Goal: Task Accomplishment & Management: Manage account settings

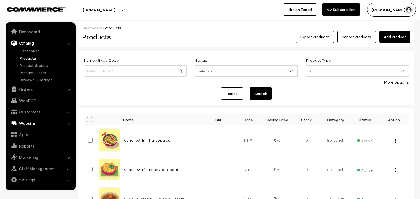
click at [24, 90] on link "Orders" at bounding box center [40, 89] width 67 height 10
click at [25, 96] on link "WebPOS" at bounding box center [40, 101] width 67 height 10
click at [26, 118] on link "Website" at bounding box center [40, 123] width 67 height 10
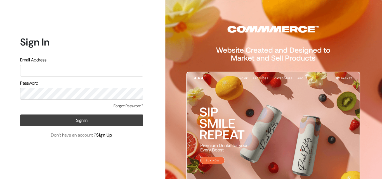
type input "annamsfoods@gmail.com"
click at [79, 123] on button "Sign In" at bounding box center [81, 121] width 123 height 12
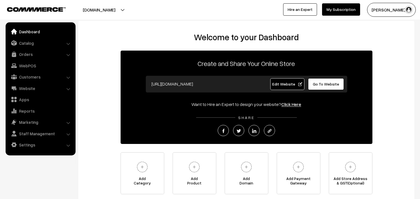
click at [27, 34] on link "Dashboard" at bounding box center [40, 32] width 67 height 10
click at [26, 43] on link "Catalog" at bounding box center [40, 43] width 67 height 10
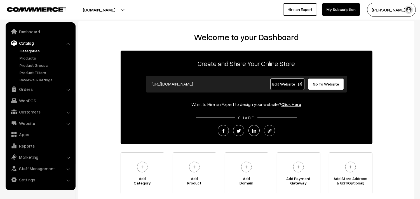
click at [26, 53] on link "Categories" at bounding box center [45, 51] width 55 height 6
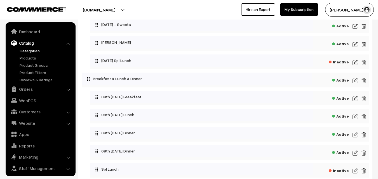
scroll to position [84, 0]
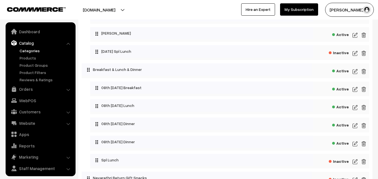
click at [354, 88] on img at bounding box center [355, 89] width 5 height 7
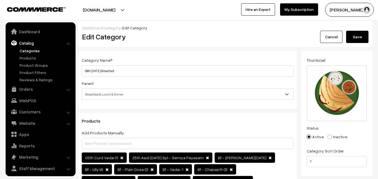
scroll to position [14, 0]
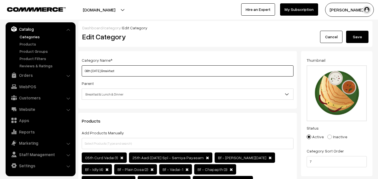
drag, startPoint x: 104, startPoint y: 71, endPoint x: 79, endPoint y: 70, distance: 24.4
click at [79, 70] on div "Category Name * 08th Thursday Breakfast Parent Top Level Category Deepavali Pak…" at bounding box center [187, 80] width 219 height 58
type input "09th Friday Breakfast"
drag, startPoint x: 359, startPoint y: 36, endPoint x: 341, endPoint y: 36, distance: 17.7
click at [358, 35] on button "Save" at bounding box center [357, 37] width 22 height 12
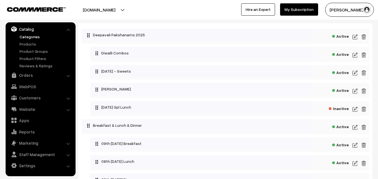
scroll to position [112, 0]
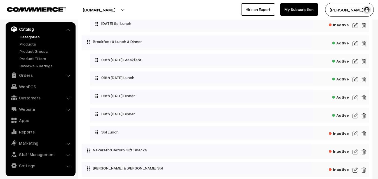
click at [352, 79] on div "Active" at bounding box center [229, 79] width 279 height 15
click at [352, 76] on div "Active" at bounding box center [229, 79] width 279 height 15
click at [359, 80] on div "Active" at bounding box center [229, 79] width 279 height 15
click at [354, 79] on img at bounding box center [355, 79] width 5 height 7
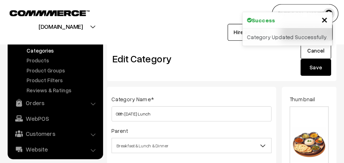
scroll to position [14, 0]
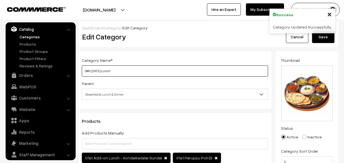
drag, startPoint x: 105, startPoint y: 72, endPoint x: 74, endPoint y: 71, distance: 31.1
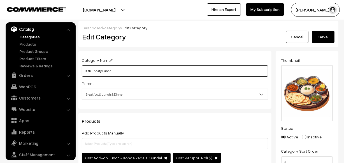
type input "09th Fridaty Lunch"
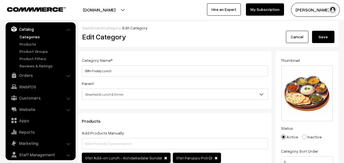
click at [327, 39] on button "Save" at bounding box center [323, 37] width 22 height 12
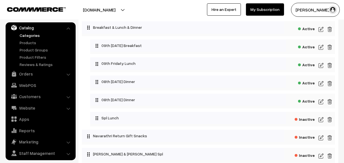
scroll to position [127, 0]
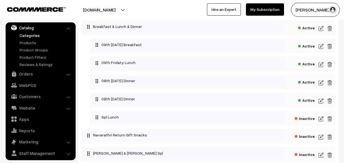
click at [319, 83] on img at bounding box center [320, 82] width 5 height 7
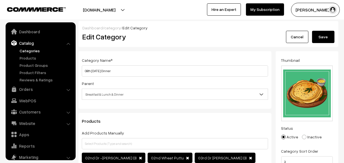
scroll to position [15, 0]
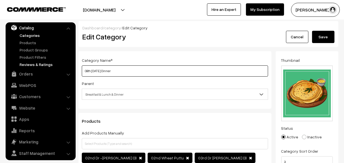
drag, startPoint x: 109, startPoint y: 70, endPoint x: 57, endPoint y: 62, distance: 52.4
type input "09th Friday Dinner"
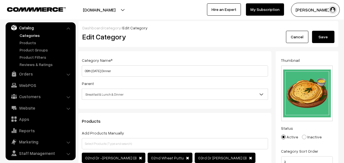
click at [321, 33] on button "Save" at bounding box center [323, 37] width 22 height 12
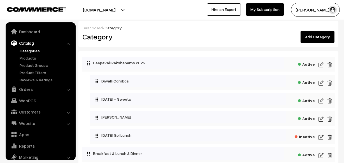
scroll to position [15, 0]
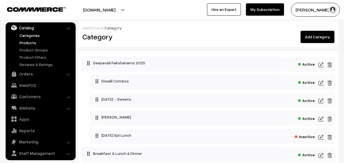
click at [34, 41] on link "Products" at bounding box center [45, 43] width 55 height 6
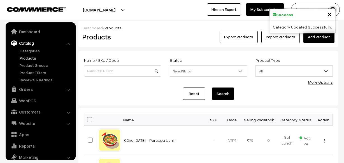
click at [324, 81] on link "More Options" at bounding box center [320, 82] width 25 height 5
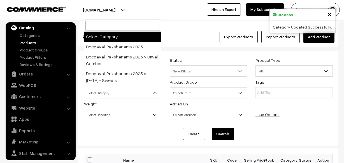
click at [110, 94] on span "Select Category" at bounding box center [122, 93] width 77 height 10
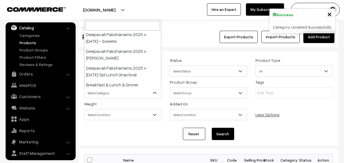
scroll to position [76, 0]
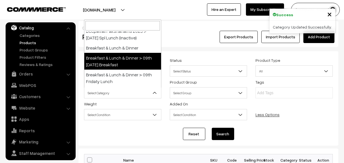
select select "91"
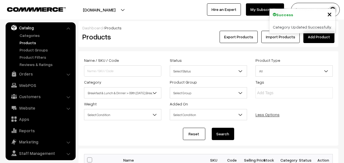
click at [224, 133] on button "Search" at bounding box center [223, 134] width 22 height 12
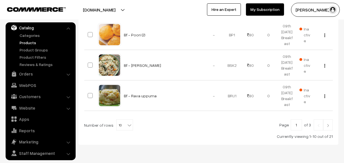
scroll to position [414, 0]
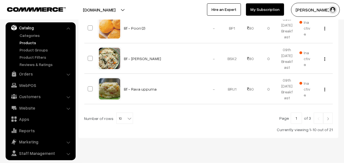
click at [122, 113] on span "10" at bounding box center [124, 118] width 16 height 11
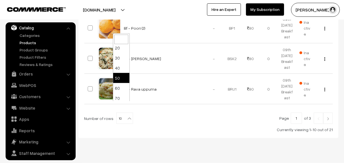
scroll to position [19, 0]
select select "70"
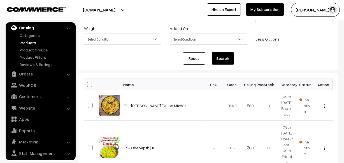
scroll to position [76, 0]
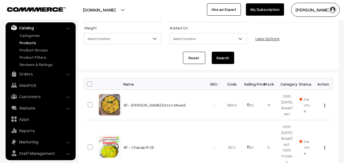
click at [90, 87] on th at bounding box center [91, 83] width 14 height 11
click at [90, 84] on span at bounding box center [89, 83] width 5 height 5
click at [88, 84] on input "checkbox" at bounding box center [86, 84] width 4 height 4
checkbox input "true"
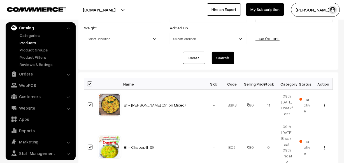
checkbox input "true"
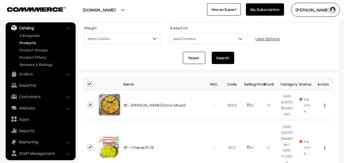
checkbox input "true"
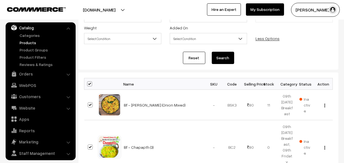
checkbox input "true"
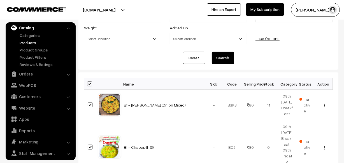
checkbox input "true"
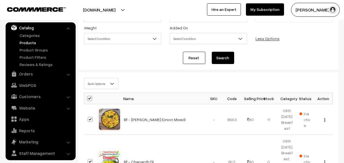
click at [99, 85] on span "Bulk Options" at bounding box center [101, 84] width 34 height 10
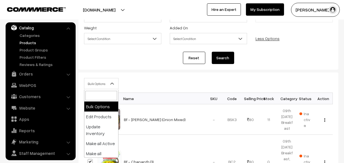
select select "editProduct"
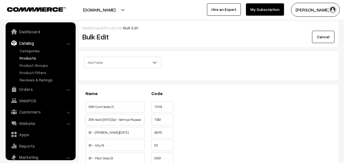
click at [108, 58] on span "Add Fields" at bounding box center [122, 63] width 77 height 10
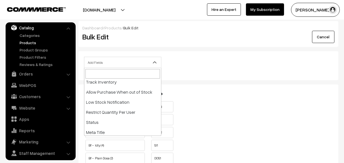
scroll to position [102, 0]
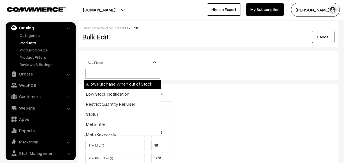
select select "allow-purchase"
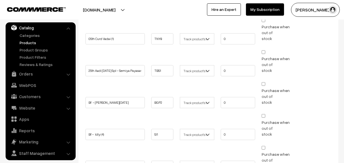
scroll to position [127, 0]
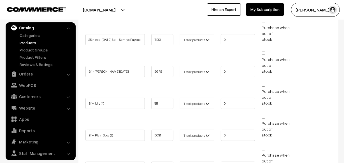
click at [265, 51] on input "Purchase when out of stock" at bounding box center [263, 53] width 4 height 4
checkbox input "true"
click at [262, 85] on input "Purchase when out of stock" at bounding box center [263, 85] width 4 height 4
checkbox input "true"
click at [262, 115] on input "Purchase when out of stock" at bounding box center [263, 117] width 4 height 4
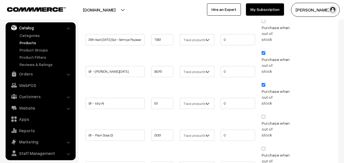
checkbox input "true"
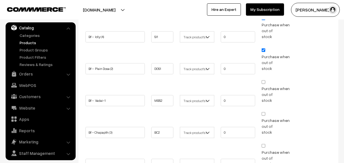
scroll to position [203, 0]
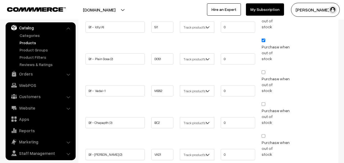
click at [264, 71] on input "Purchase when out of stock" at bounding box center [263, 73] width 4 height 4
checkbox input "true"
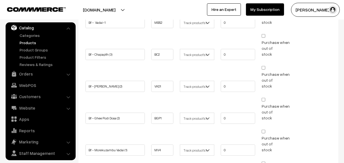
scroll to position [280, 0]
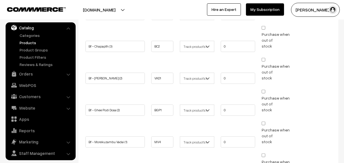
click at [265, 58] on input "Purchase when out of stock" at bounding box center [263, 60] width 4 height 4
checkbox input "true"
click at [264, 90] on input "Purchase when out of stock" at bounding box center [263, 92] width 4 height 4
checkbox input "true"
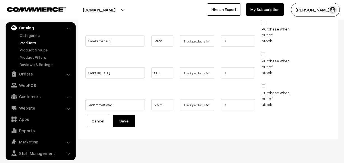
scroll to position [677, 0]
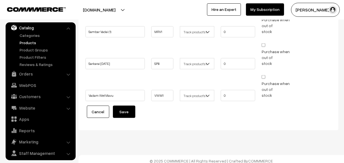
click at [126, 107] on button "Save" at bounding box center [124, 112] width 22 height 12
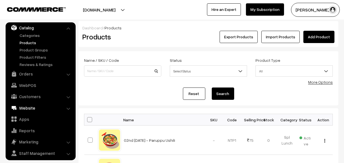
click at [29, 109] on link "Website" at bounding box center [40, 108] width 67 height 10
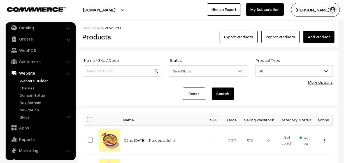
click at [33, 81] on link "Website Builder" at bounding box center [45, 81] width 55 height 6
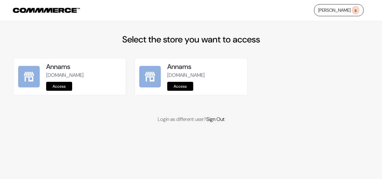
click at [69, 83] on link "Access" at bounding box center [59, 86] width 26 height 9
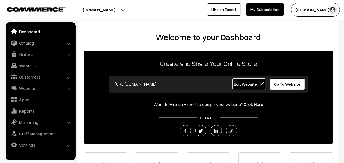
click at [26, 31] on link "Dashboard" at bounding box center [40, 32] width 67 height 10
click at [29, 91] on link "Website" at bounding box center [40, 88] width 67 height 10
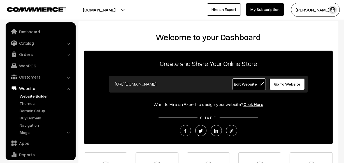
click at [29, 96] on link "Website Builder" at bounding box center [45, 96] width 55 height 6
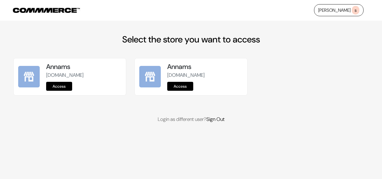
click at [67, 87] on link "Access" at bounding box center [59, 86] width 26 height 9
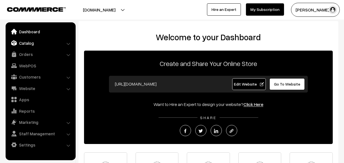
click at [36, 46] on link "Catalog" at bounding box center [40, 43] width 67 height 10
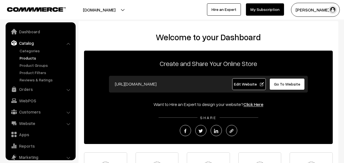
click at [31, 59] on link "Products" at bounding box center [45, 58] width 55 height 6
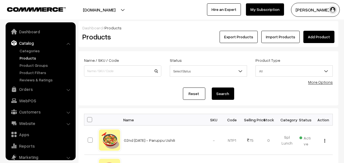
scroll to position [15, 0]
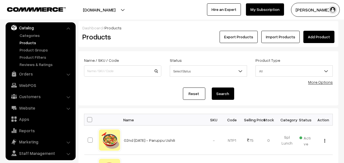
click at [316, 82] on link "More Options" at bounding box center [320, 82] width 25 height 5
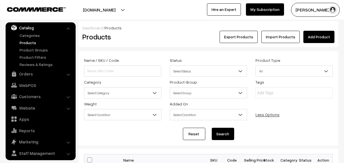
click at [123, 93] on span "Select Category" at bounding box center [122, 93] width 77 height 10
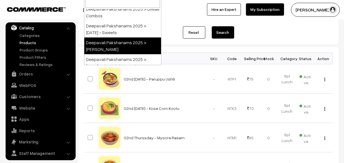
scroll to position [76, 0]
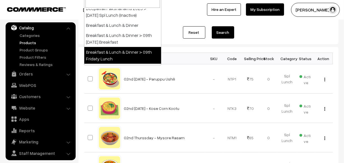
select select "95"
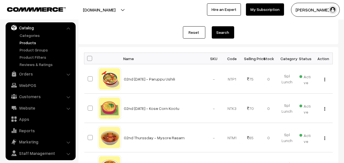
scroll to position [11, 0]
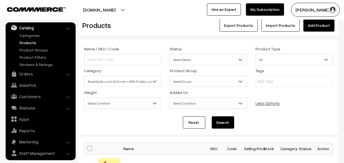
click at [221, 122] on button "Search" at bounding box center [223, 122] width 22 height 12
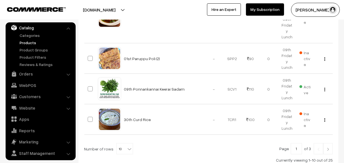
scroll to position [379, 0]
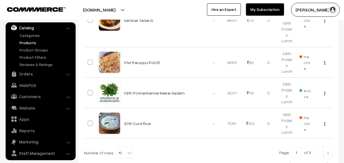
click at [124, 147] on span "10" at bounding box center [124, 152] width 16 height 11
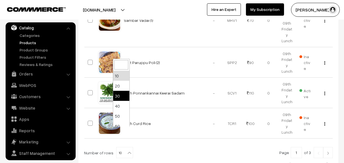
scroll to position [45, 0]
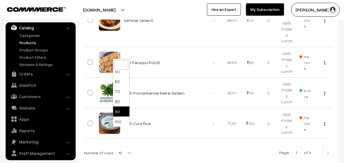
select select "90"
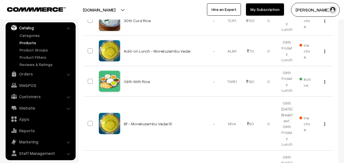
scroll to position [483, 0]
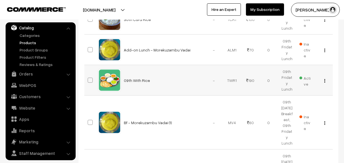
click at [325, 79] on img "button" at bounding box center [324, 81] width 1 height 4
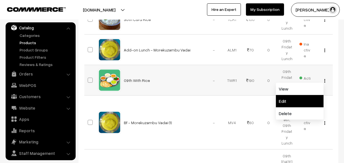
click at [297, 95] on link "Edit" at bounding box center [300, 101] width 48 height 12
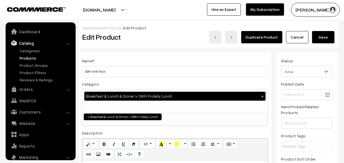
click at [199, 58] on div "Name * 09th With Rice" at bounding box center [175, 67] width 186 height 20
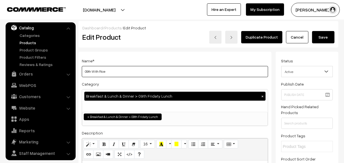
drag, startPoint x: 92, startPoint y: 70, endPoint x: 76, endPoint y: 70, distance: 15.7
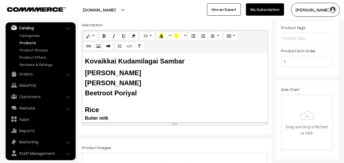
scroll to position [127, 0]
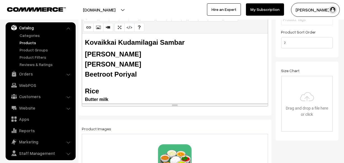
type input "09thWith Rice"
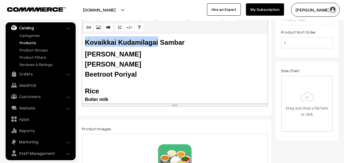
drag, startPoint x: 146, startPoint y: 42, endPoint x: 80, endPoint y: 41, distance: 66.1
click at [80, 41] on div "Name * 09thWith Rice Category Breakfast & Lunch & Dinner > 09th Fridaty Lunch ×…" at bounding box center [174, 20] width 193 height 191
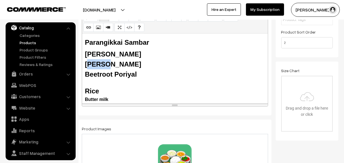
drag, startPoint x: 102, startPoint y: 62, endPoint x: 87, endPoint y: 60, distance: 15.5
click at [87, 61] on b "[PERSON_NAME]" at bounding box center [113, 64] width 56 height 8
drag, startPoint x: 123, startPoint y: 59, endPoint x: 84, endPoint y: 60, distance: 38.6
click at [84, 60] on div "Parangikkai Sambar Tomato Rasam Senai Pilai Beetroot Poriyal Rice Butter milk" at bounding box center [175, 69] width 186 height 70
click at [121, 63] on div "[PERSON_NAME]" at bounding box center [175, 64] width 180 height 10
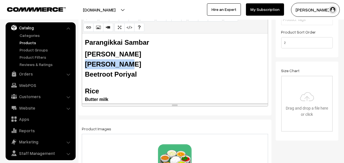
drag, startPoint x: 96, startPoint y: 61, endPoint x: 86, endPoint y: 60, distance: 10.7
click at [86, 60] on div "[PERSON_NAME]" at bounding box center [175, 64] width 180 height 10
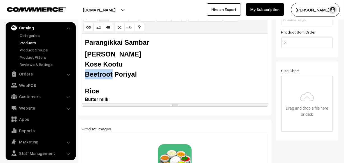
drag, startPoint x: 112, startPoint y: 74, endPoint x: 82, endPoint y: 72, distance: 29.7
click at [82, 72] on div "Parangikkai Sambar Tomato Rasam Kose Kootu Beetroot Poriyal Rice Butter milk" at bounding box center [175, 69] width 186 height 70
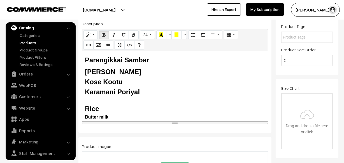
scroll to position [76, 0]
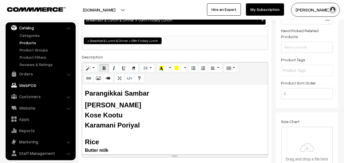
drag, startPoint x: 118, startPoint y: 109, endPoint x: 61, endPoint y: 82, distance: 63.2
copy div "Parangikkai Sambar Tomato Rasam Kose Kootu Karamani Poriyal"
drag, startPoint x: 87, startPoint y: 98, endPoint x: 40, endPoint y: 78, distance: 51.0
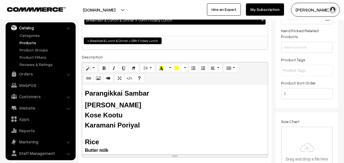
click at [129, 125] on b "Karamani Poriyal" at bounding box center [112, 125] width 55 height 8
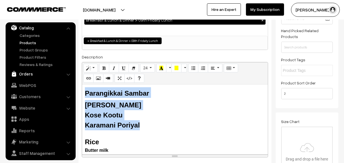
drag, startPoint x: 140, startPoint y: 127, endPoint x: 44, endPoint y: 78, distance: 107.9
copy div "Parangikkai Sambar Tomato Rasam Kose Kootu Karamani Poriyal"
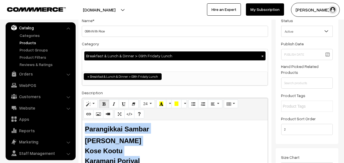
scroll to position [0, 0]
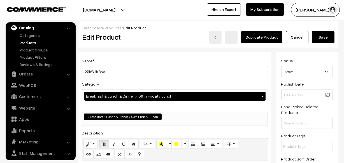
click at [318, 35] on button "Save" at bounding box center [323, 37] width 22 height 12
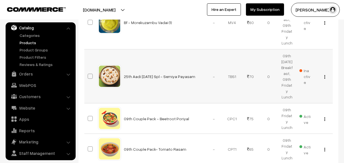
scroll to position [610, 0]
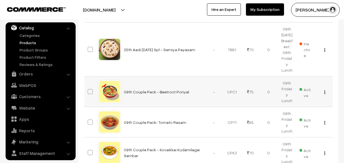
click at [323, 89] on div "View Edit Delete" at bounding box center [322, 92] width 11 height 6
click at [324, 91] on img "button" at bounding box center [324, 93] width 1 height 4
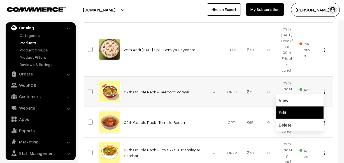
click at [292, 107] on link "Edit" at bounding box center [300, 113] width 48 height 12
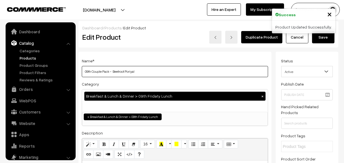
click at [145, 73] on input "09th Couple Pack - Beetroot Poriyal" at bounding box center [175, 71] width 186 height 11
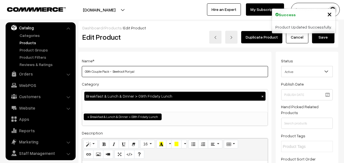
drag, startPoint x: 112, startPoint y: 69, endPoint x: 193, endPoint y: 88, distance: 83.1
click at [193, 88] on div "Name * 09th Couple Pack - Beetroot Poriyal Category Breakfast & Lunch & Dinner …" at bounding box center [174, 147] width 193 height 191
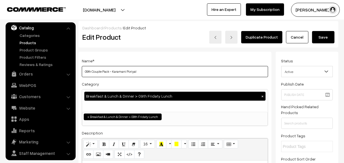
type input "09th Couple Pack - Karamani Poriyal"
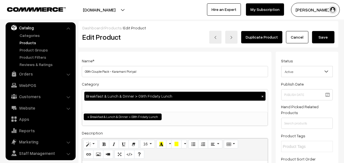
click at [321, 36] on button "Save" at bounding box center [323, 37] width 22 height 12
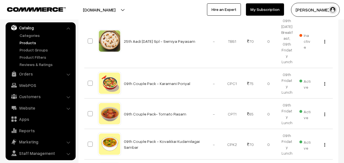
scroll to position [610, 0]
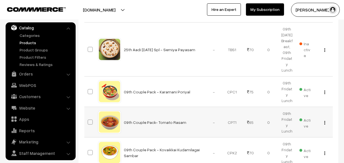
click at [325, 121] on img "button" at bounding box center [324, 123] width 1 height 4
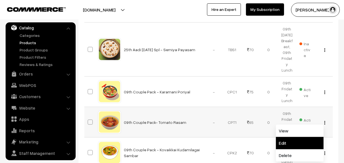
click at [295, 137] on link "Edit" at bounding box center [300, 143] width 48 height 12
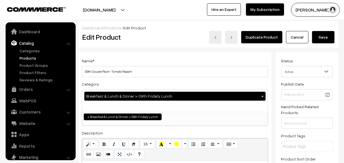
scroll to position [15, 0]
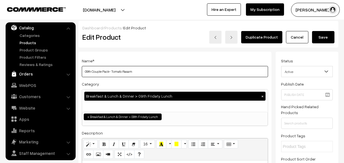
drag, startPoint x: 91, startPoint y: 71, endPoint x: 71, endPoint y: 70, distance: 20.2
type input "09th Couple Pack- Tomato Rasam"
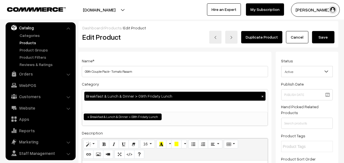
click at [330, 42] on button "Save" at bounding box center [323, 37] width 22 height 12
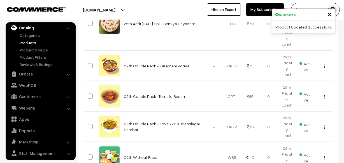
scroll to position [636, 0]
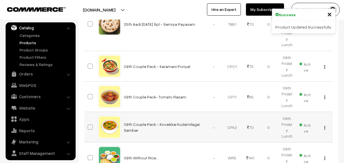
click at [325, 126] on button "button" at bounding box center [324, 128] width 1 height 4
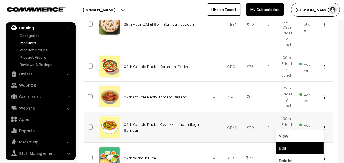
click at [296, 142] on link "Edit" at bounding box center [300, 148] width 48 height 12
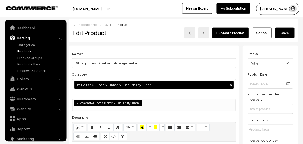
scroll to position [15, 0]
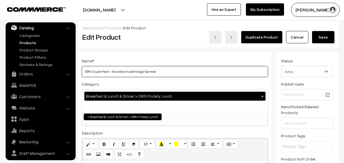
drag, startPoint x: 92, startPoint y: 72, endPoint x: 76, endPoint y: 71, distance: 16.0
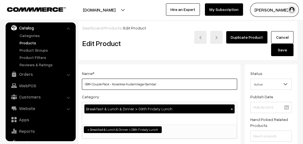
scroll to position [45, 0]
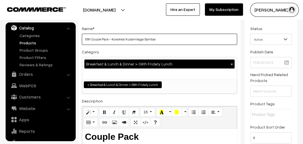
drag, startPoint x: 111, startPoint y: 37, endPoint x: 193, endPoint y: 46, distance: 82.8
click at [193, 46] on div "Name * 10th Couple Pack - Kovaikkai Kudamilagai Sambar Category Breakfast & Lun…" at bounding box center [159, 114] width 162 height 191
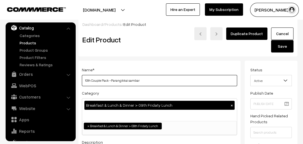
scroll to position [0, 0]
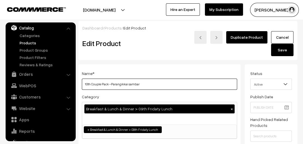
type input "10th Couple Pack -Parangikkai sambar"
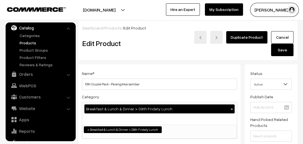
click at [286, 50] on button "Save" at bounding box center [282, 50] width 22 height 12
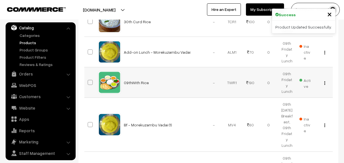
scroll to position [473, 0]
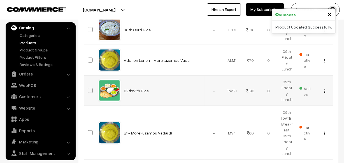
click at [302, 90] on img "button" at bounding box center [324, 92] width 1 height 4
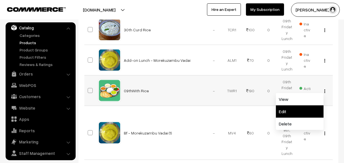
click at [293, 106] on link "Edit" at bounding box center [300, 112] width 48 height 12
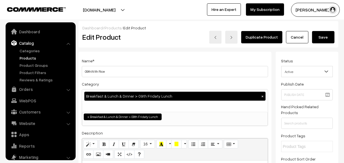
scroll to position [15, 0]
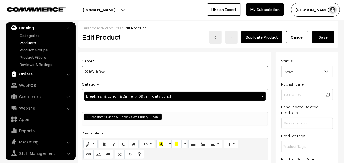
drag, startPoint x: 91, startPoint y: 72, endPoint x: 68, endPoint y: 70, distance: 22.8
type input "10th With Rice"
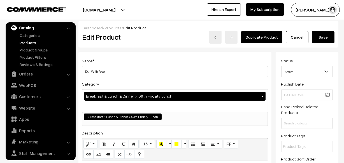
click at [319, 39] on button "Save" at bounding box center [323, 37] width 22 height 12
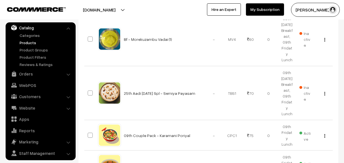
scroll to position [585, 0]
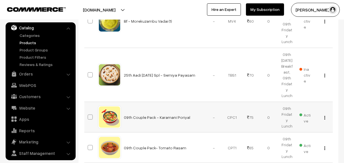
click at [325, 116] on img "button" at bounding box center [324, 118] width 1 height 4
drag, startPoint x: 292, startPoint y: 99, endPoint x: 244, endPoint y: 91, distance: 48.5
click at [292, 132] on link "Edit" at bounding box center [300, 138] width 48 height 12
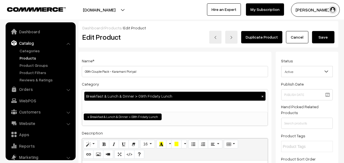
scroll to position [15, 0]
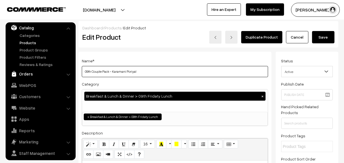
drag, startPoint x: 92, startPoint y: 72, endPoint x: 70, endPoint y: 73, distance: 21.9
type input "10th Couple Pack - Karamani Poriyal"
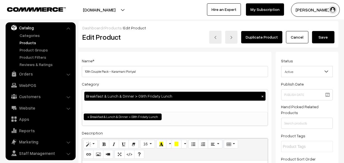
drag, startPoint x: 332, startPoint y: 35, endPoint x: 314, endPoint y: 34, distance: 18.0
click at [331, 35] on button "Save" at bounding box center [323, 37] width 22 height 12
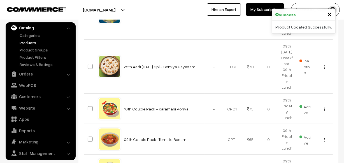
scroll to position [610, 0]
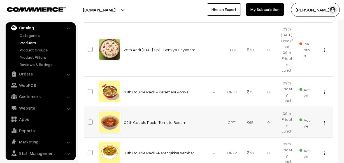
click at [325, 121] on img "button" at bounding box center [324, 123] width 1 height 4
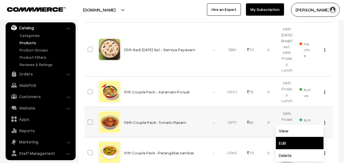
click at [292, 137] on link "Edit" at bounding box center [300, 143] width 48 height 12
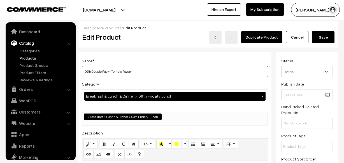
drag, startPoint x: 0, startPoint y: 0, endPoint x: 107, endPoint y: 72, distance: 128.8
click at [175, 67] on input "09th Couple Pack- Tomato Rasam" at bounding box center [175, 71] width 186 height 11
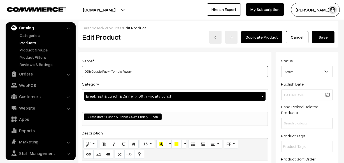
drag, startPoint x: 91, startPoint y: 71, endPoint x: 65, endPoint y: 66, distance: 25.9
type input "10th Couple Pack- Tomato Rasam"
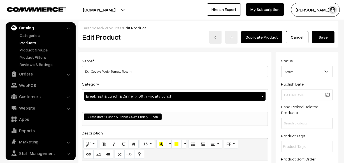
click at [327, 37] on button "Save" at bounding box center [323, 37] width 22 height 12
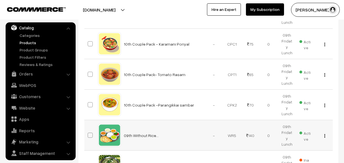
scroll to position [661, 0]
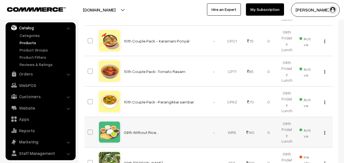
click at [324, 131] on img "button" at bounding box center [324, 133] width 1 height 4
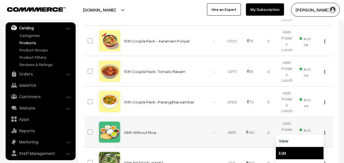
click at [294, 147] on link "Edit" at bounding box center [300, 153] width 48 height 12
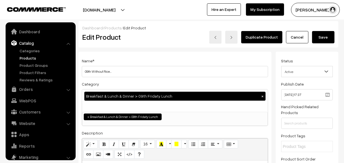
scroll to position [15, 0]
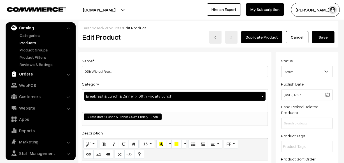
drag, startPoint x: 91, startPoint y: 71, endPoint x: 72, endPoint y: 70, distance: 18.8
type input "10th Without Rice..."
click at [324, 42] on button "Save" at bounding box center [323, 37] width 22 height 12
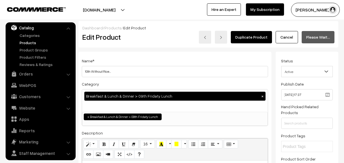
scroll to position [42, 0]
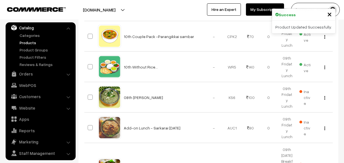
scroll to position [712, 0]
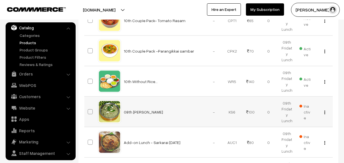
click at [324, 111] on img "button" at bounding box center [324, 113] width 1 height 4
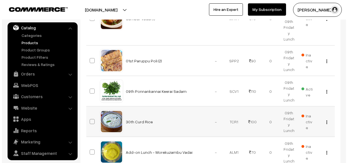
scroll to position [381, 0]
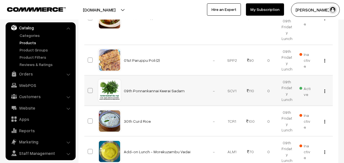
click at [299, 76] on td "Active" at bounding box center [305, 91] width 18 height 31
click at [301, 84] on span "Active" at bounding box center [304, 90] width 11 height 13
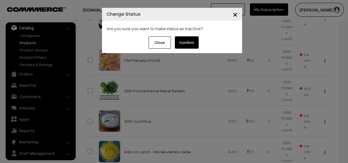
click at [189, 48] on button "Confirm" at bounding box center [187, 42] width 24 height 12
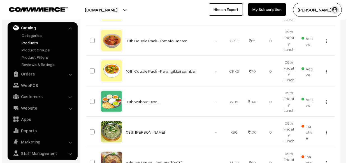
scroll to position [738, 0]
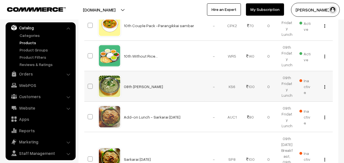
drag, startPoint x: 311, startPoint y: 44, endPoint x: 292, endPoint y: 42, distance: 18.8
click at [311, 71] on td "Inactive" at bounding box center [305, 86] width 18 height 31
click at [300, 78] on span "Inactive" at bounding box center [304, 87] width 11 height 18
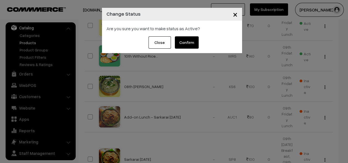
click at [185, 38] on button "Confirm" at bounding box center [187, 42] width 24 height 12
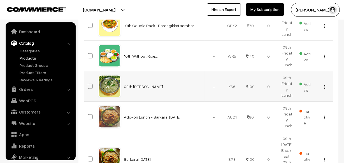
scroll to position [15, 0]
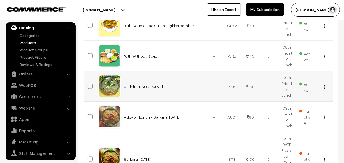
click at [324, 85] on img "button" at bounding box center [324, 87] width 1 height 4
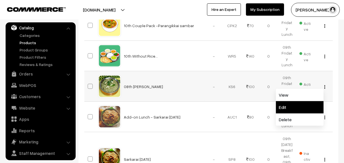
click at [289, 101] on link "Edit" at bounding box center [300, 107] width 48 height 12
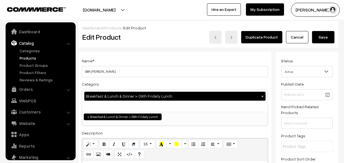
scroll to position [17, 0]
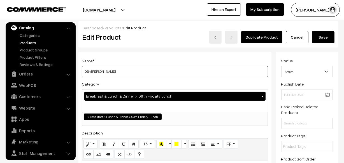
drag, startPoint x: 91, startPoint y: 71, endPoint x: 71, endPoint y: 68, distance: 20.1
click at [121, 71] on input "10th Kariveppilai Sadam" at bounding box center [175, 71] width 186 height 11
type input "10th Puthina Sadam"
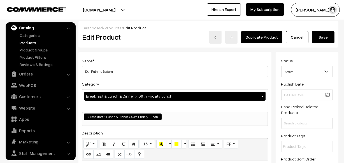
click at [329, 36] on button "Save" at bounding box center [323, 37] width 22 height 12
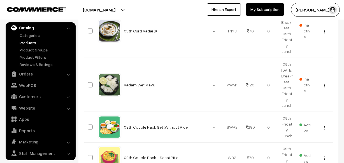
scroll to position [925, 0]
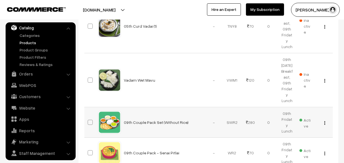
click at [325, 121] on img "button" at bounding box center [324, 123] width 1 height 4
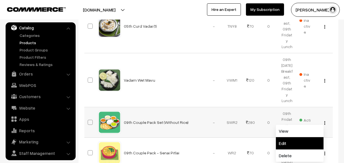
click at [297, 137] on link "Edit" at bounding box center [300, 143] width 48 height 12
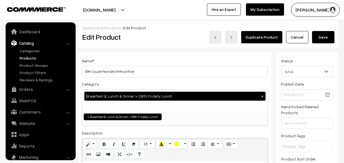
scroll to position [17, 0]
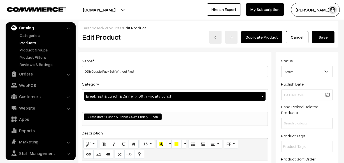
drag, startPoint x: 92, startPoint y: 71, endPoint x: 79, endPoint y: 73, distance: 13.3
click at [79, 73] on h3 "Adjust Quantity" at bounding box center [104, 77] width 50 height 19
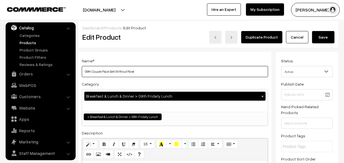
click at [175, 70] on input "09th Couple Pack Set (Without Rice)" at bounding box center [175, 71] width 186 height 11
drag, startPoint x: 92, startPoint y: 70, endPoint x: 76, endPoint y: 68, distance: 16.3
type input "10th Couple Pack Set (Without Rice)"
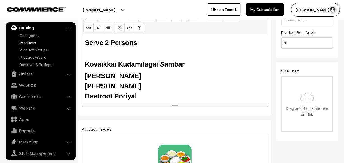
scroll to position [127, 0]
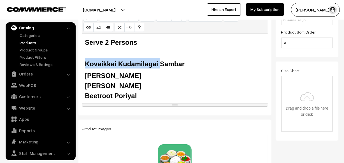
drag, startPoint x: 160, startPoint y: 65, endPoint x: 83, endPoint y: 67, distance: 76.7
click at [83, 67] on div "Serve 2 Persons Kovaikkai Kudamilagai Sambar Tomato Rasam Senai Pilai Beetroot …" at bounding box center [175, 69] width 186 height 70
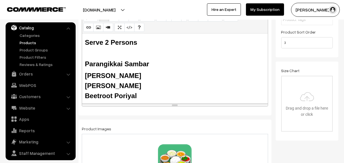
click at [107, 75] on b "Tomato Rasam" at bounding box center [113, 76] width 56 height 8
drag, startPoint x: 115, startPoint y: 87, endPoint x: 84, endPoint y: 89, distance: 30.6
click at [84, 89] on div "Serve 2 Persons Parangikkai Sambar Tomato Rasam Senai Pilai Beetroot Poriyal" at bounding box center [175, 69] width 186 height 70
drag, startPoint x: 111, startPoint y: 95, endPoint x: 87, endPoint y: 95, distance: 23.8
click at [87, 95] on b "Beetroot Poriyal" at bounding box center [111, 96] width 52 height 8
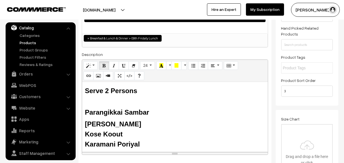
scroll to position [0, 0]
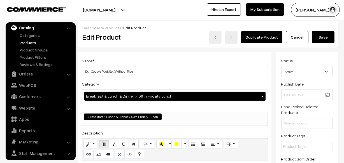
click at [319, 35] on button "Save" at bounding box center [323, 37] width 22 height 12
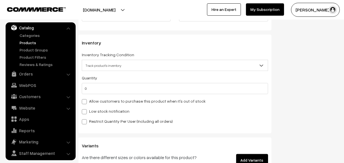
scroll to position [535, 0]
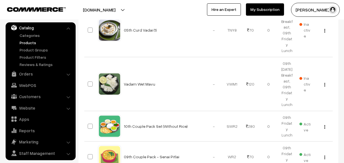
scroll to position [925, 0]
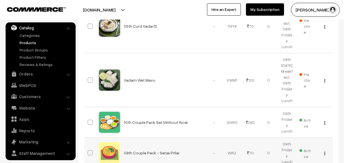
click at [325, 151] on button "button" at bounding box center [324, 153] width 1 height 4
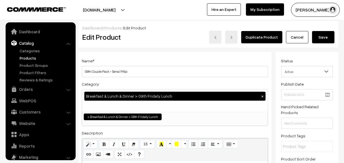
scroll to position [15, 0]
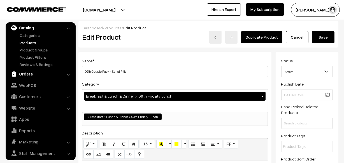
drag, startPoint x: 92, startPoint y: 71, endPoint x: 72, endPoint y: 72, distance: 19.6
drag, startPoint x: 112, startPoint y: 70, endPoint x: 227, endPoint y: 89, distance: 116.9
click at [227, 89] on div "Name * 10thCouple Pack - Senai Pitlai Category Breakfast & Lunch & Dinner > 09t…" at bounding box center [174, 147] width 193 height 191
type input "10thCouple Pack - Kose Kootu"
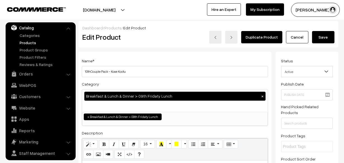
click at [319, 39] on button "Save" at bounding box center [323, 37] width 22 height 12
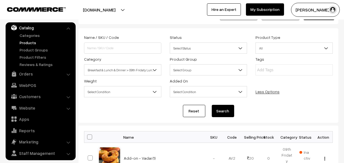
scroll to position [25, 0]
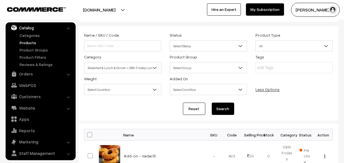
click at [87, 135] on span at bounding box center [89, 134] width 5 height 5
click at [87, 135] on input "checkbox" at bounding box center [86, 135] width 4 height 4
checkbox input "true"
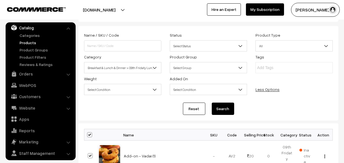
checkbox input "true"
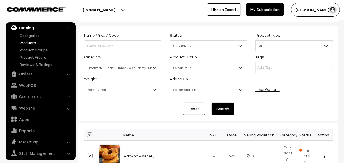
checkbox input "true"
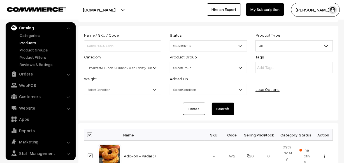
checkbox input "true"
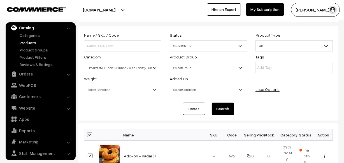
checkbox input "true"
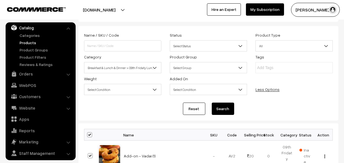
checkbox input "true"
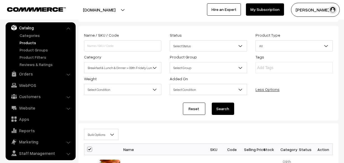
click at [101, 137] on span "Bulk Options" at bounding box center [101, 135] width 34 height 10
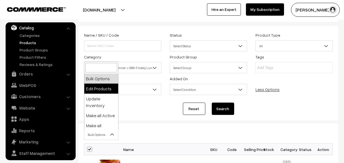
select select "editProduct"
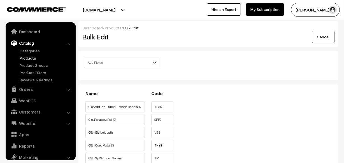
scroll to position [15, 0]
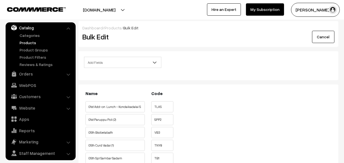
click at [126, 60] on span "Add Fields" at bounding box center [122, 63] width 77 height 10
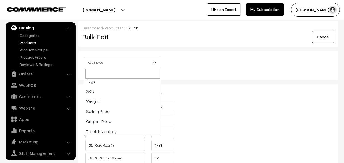
scroll to position [102, 0]
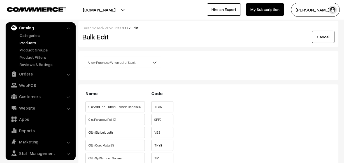
select select "allow-purchase"
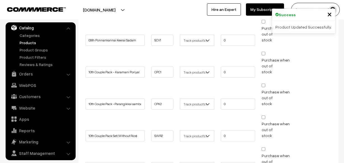
scroll to position [254, 0]
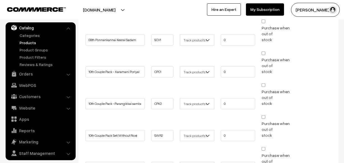
click at [264, 52] on input "Purchase when out of stock" at bounding box center [263, 53] width 4 height 4
checkbox input "true"
click at [263, 85] on input "Purchase when out of stock" at bounding box center [263, 85] width 4 height 4
checkbox input "true"
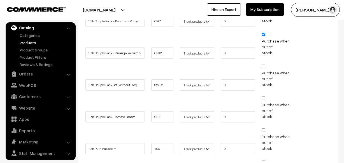
click at [264, 67] on span "Purchase when out of stock" at bounding box center [278, 76] width 34 height 24
click at [264, 97] on input "Purchase when out of stock" at bounding box center [263, 99] width 4 height 4
checkbox input "true"
click at [264, 66] on input "Purchase when out of stock" at bounding box center [263, 67] width 4 height 4
checkbox input "true"
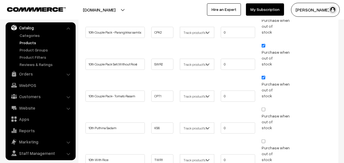
scroll to position [356, 0]
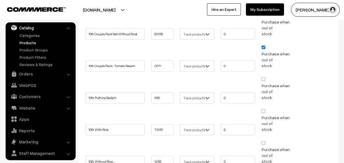
click at [264, 78] on input "Purchase when out of stock" at bounding box center [263, 80] width 4 height 4
checkbox input "true"
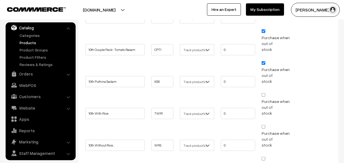
scroll to position [407, 0]
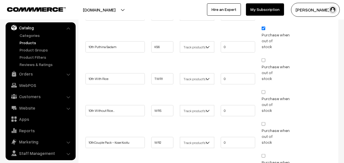
click at [263, 59] on input "Purchase when out of stock" at bounding box center [263, 60] width 4 height 4
checkbox input "true"
click at [264, 90] on input "Purchase when out of stock" at bounding box center [263, 92] width 4 height 4
checkbox input "true"
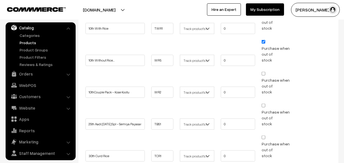
scroll to position [458, 0]
click at [263, 71] on input "Purchase when out of stock" at bounding box center [263, 73] width 4 height 4
checkbox input "true"
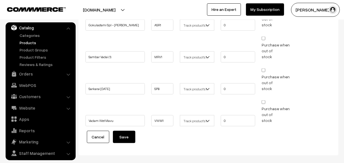
scroll to position [805, 0]
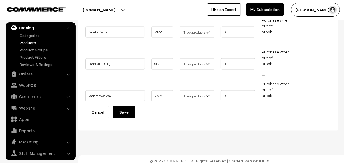
click at [129, 106] on button "Save" at bounding box center [124, 112] width 22 height 12
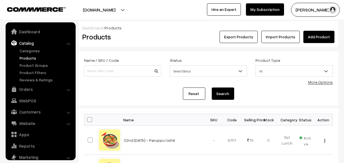
scroll to position [15, 0]
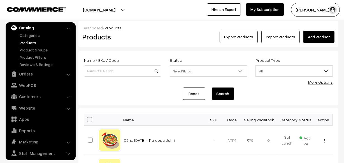
click at [317, 83] on link "More Options" at bounding box center [320, 82] width 25 height 5
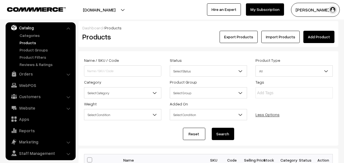
click at [126, 92] on span "Select Category" at bounding box center [122, 93] width 77 height 10
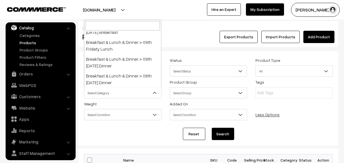
scroll to position [102, 0]
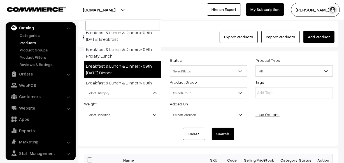
select select "96"
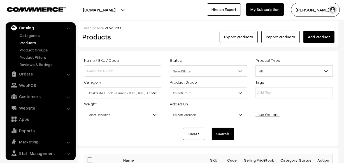
click at [226, 134] on button "Search" at bounding box center [223, 134] width 22 height 12
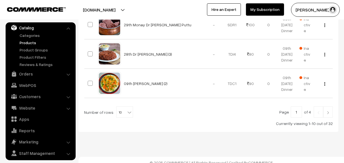
scroll to position [367, 0]
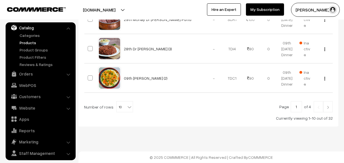
click at [126, 108] on b at bounding box center [129, 107] width 6 height 6
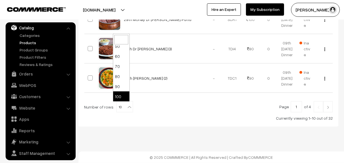
select select "100"
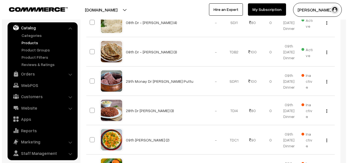
scroll to position [254, 0]
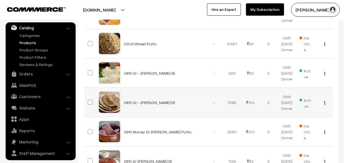
click at [308, 102] on span "Active" at bounding box center [304, 102] width 11 height 13
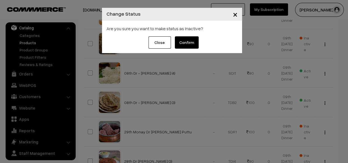
click at [180, 36] on button "Confirm" at bounding box center [187, 42] width 24 height 12
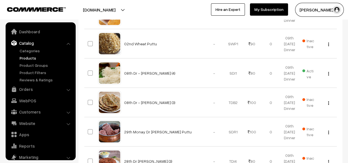
scroll to position [15, 0]
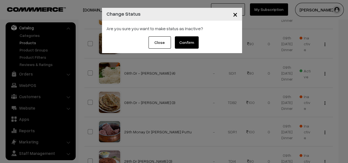
click at [180, 36] on button "Confirm" at bounding box center [187, 42] width 24 height 12
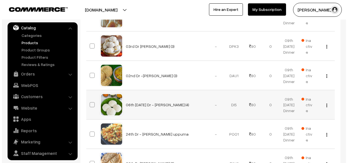
scroll to position [890, 0]
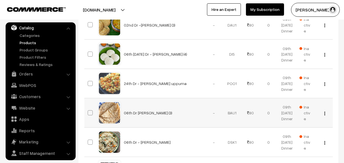
click at [305, 109] on span "Inactive" at bounding box center [304, 113] width 11 height 18
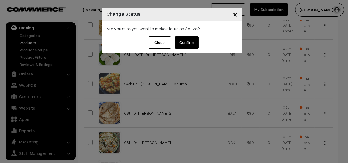
click at [192, 39] on button "Confirm" at bounding box center [187, 42] width 24 height 12
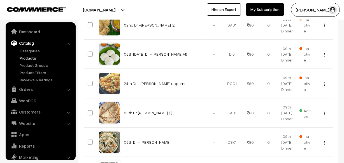
scroll to position [15, 0]
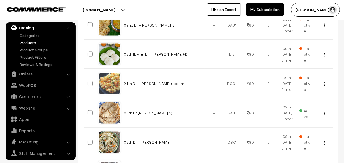
click at [324, 114] on img "button" at bounding box center [324, 114] width 1 height 4
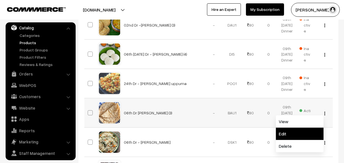
click at [295, 130] on link "Edit" at bounding box center [300, 134] width 48 height 12
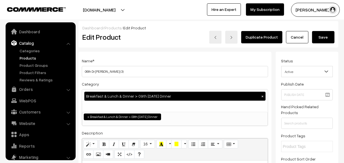
scroll to position [15, 0]
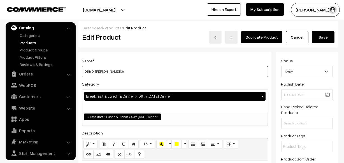
click at [146, 67] on input "06th Dr [PERSON_NAME] (3)" at bounding box center [175, 71] width 186 height 11
drag, startPoint x: 90, startPoint y: 71, endPoint x: 76, endPoint y: 70, distance: 14.6
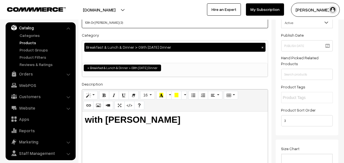
scroll to position [76, 0]
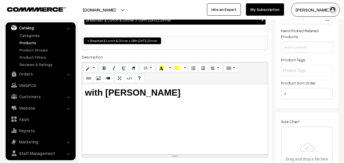
type input "10th Dr [PERSON_NAME] (3)"
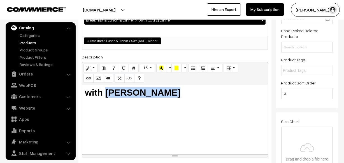
drag, startPoint x: 117, startPoint y: 87, endPoint x: 215, endPoint y: 95, distance: 98.8
click at [215, 95] on h2 "with Tomato Kuruma" at bounding box center [175, 92] width 180 height 11
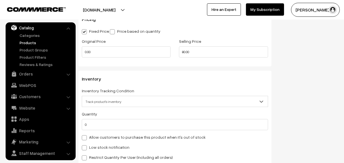
scroll to position [509, 0]
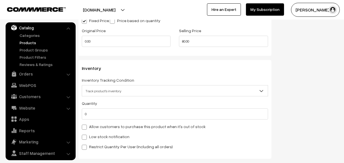
click at [104, 129] on label "Allow customers to purchase this product when it's out of stock" at bounding box center [144, 127] width 124 height 6
click at [85, 128] on input "Allow customers to purchase this product when it's out of stock" at bounding box center [84, 127] width 4 height 4
checkbox input "true"
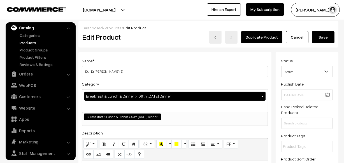
scroll to position [0, 0]
click at [330, 36] on button "Save" at bounding box center [323, 37] width 22 height 12
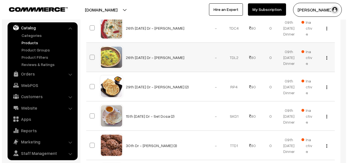
scroll to position [610, 0]
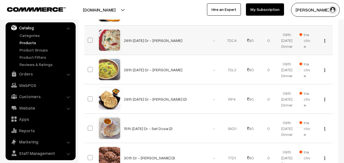
click at [306, 41] on span "Inactive" at bounding box center [304, 41] width 11 height 18
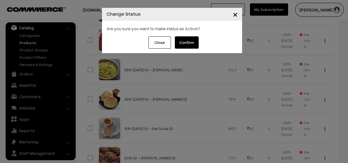
click at [176, 39] on button "Confirm" at bounding box center [187, 42] width 24 height 12
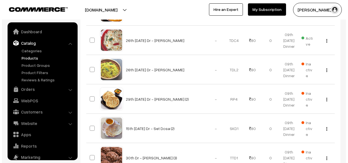
scroll to position [15, 0]
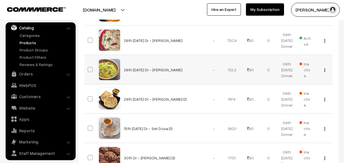
click at [306, 68] on span "Inactive" at bounding box center [304, 70] width 11 height 18
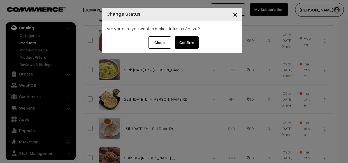
click at [189, 41] on button "Confirm" at bounding box center [187, 42] width 24 height 12
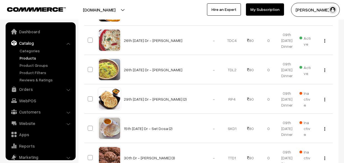
scroll to position [15, 0]
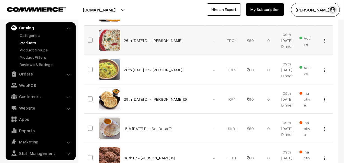
click at [325, 39] on img "button" at bounding box center [324, 41] width 1 height 4
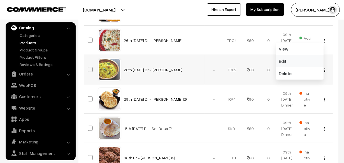
click at [297, 62] on link "Edit" at bounding box center [300, 61] width 48 height 12
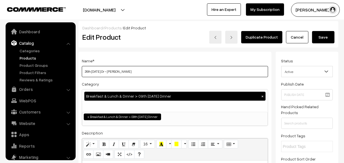
scroll to position [21, 0]
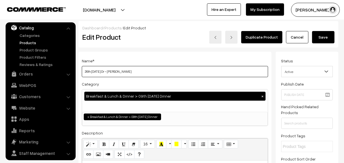
click at [161, 72] on input "26th Friday Dr - Coconut Sevai" at bounding box center [175, 71] width 186 height 11
drag, startPoint x: 99, startPoint y: 72, endPoint x: 59, endPoint y: 68, distance: 40.5
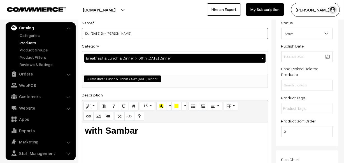
scroll to position [0, 0]
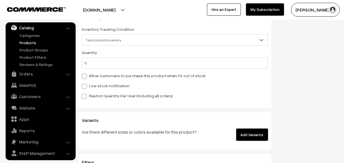
type input "10th Friday Dr - Coconut Sevai"
click at [123, 79] on label "Allow customers to purchase this product when it's out of stock" at bounding box center [144, 76] width 124 height 6
click at [85, 77] on input "Allow customers to purchase this product when it's out of stock" at bounding box center [84, 76] width 4 height 4
checkbox input "true"
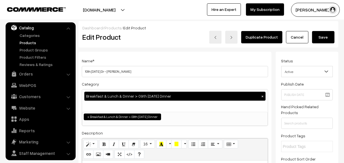
click at [314, 36] on button "Save" at bounding box center [323, 37] width 22 height 12
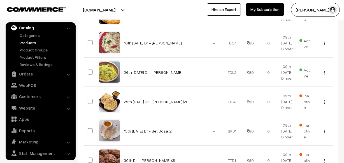
scroll to position [610, 0]
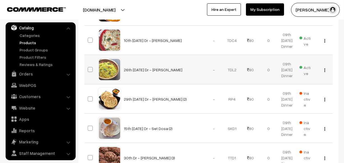
click at [325, 70] on div "View Edit Delete" at bounding box center [322, 70] width 11 height 6
click at [325, 70] on button "button" at bounding box center [324, 70] width 1 height 4
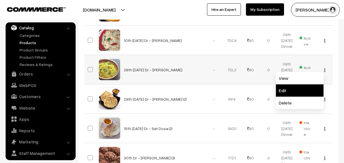
click at [298, 90] on link "Edit" at bounding box center [300, 91] width 48 height 12
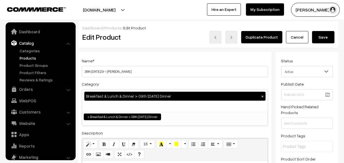
scroll to position [15, 0]
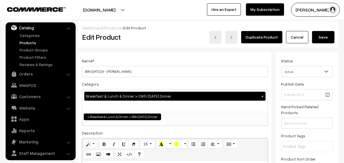
drag, startPoint x: 91, startPoint y: 71, endPoint x: 73, endPoint y: 66, distance: 19.1
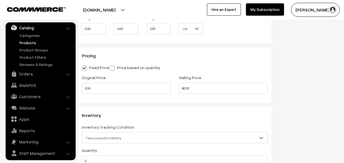
scroll to position [534, 0]
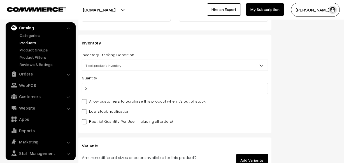
type input "10th [DATE] Dr - [PERSON_NAME]"
click at [116, 104] on label "Allow customers to purchase this product when it's out of stock" at bounding box center [144, 101] width 124 height 6
click at [85, 103] on input "Allow customers to purchase this product when it's out of stock" at bounding box center [84, 101] width 4 height 4
checkbox input "true"
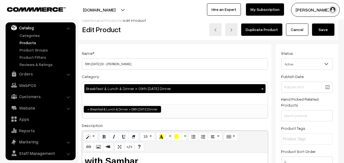
scroll to position [0, 0]
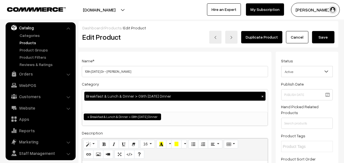
click at [315, 32] on button "Save" at bounding box center [323, 37] width 22 height 12
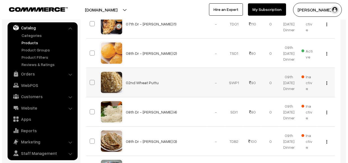
scroll to position [229, 0]
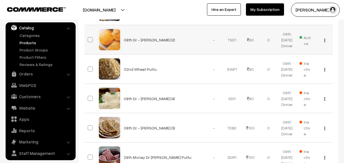
click at [306, 37] on span "Active" at bounding box center [304, 39] width 11 height 13
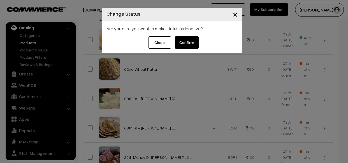
click at [192, 44] on button "Confirm" at bounding box center [187, 42] width 24 height 12
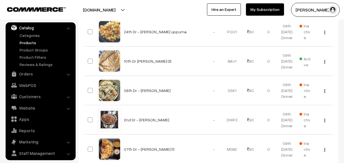
scroll to position [916, 0]
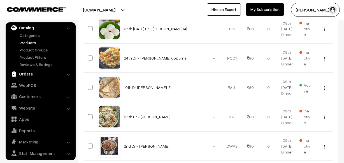
click at [24, 76] on link "Orders" at bounding box center [40, 74] width 67 height 10
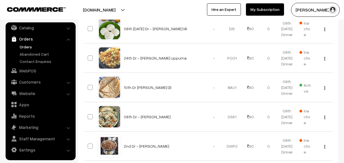
click at [29, 46] on link "Orders" at bounding box center [45, 47] width 55 height 6
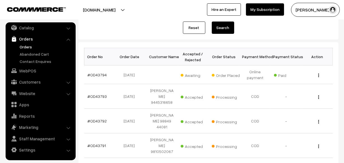
scroll to position [76, 0]
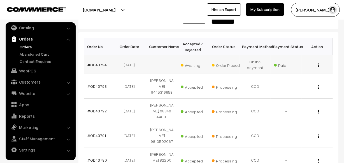
click at [97, 69] on td "#OD43794" at bounding box center [99, 64] width 31 height 19
click at [97, 67] on link "#OD43794" at bounding box center [97, 64] width 19 height 5
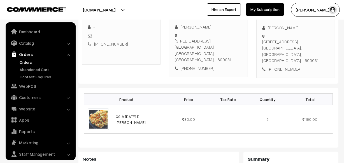
scroll to position [15, 0]
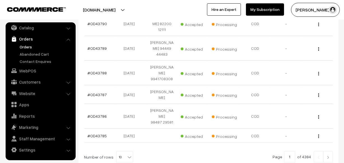
scroll to position [221, 0]
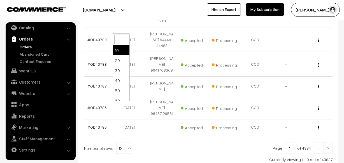
click at [126, 146] on b at bounding box center [129, 149] width 6 height 6
select select "90"
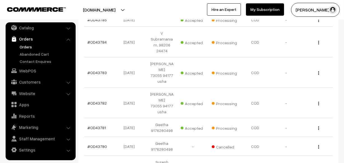
scroll to position [356, 0]
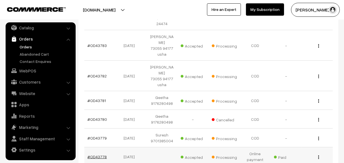
click at [101, 154] on link "#OD43778" at bounding box center [97, 156] width 19 height 5
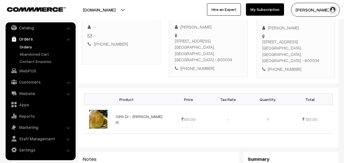
scroll to position [153, 0]
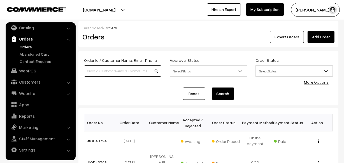
click at [107, 72] on input at bounding box center [122, 70] width 77 height 11
paste input "85840 48306"
click at [95, 68] on input "85840 48306" at bounding box center [122, 70] width 77 height 11
click at [97, 67] on input "85840 48306" at bounding box center [122, 70] width 77 height 11
type input "8584048306"
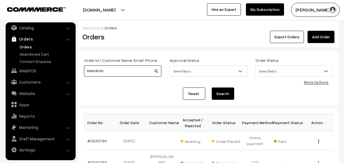
click at [212, 88] on button "Search" at bounding box center [223, 94] width 22 height 12
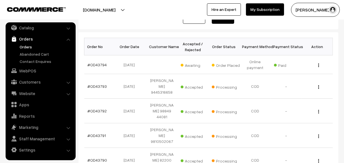
scroll to position [25, 0]
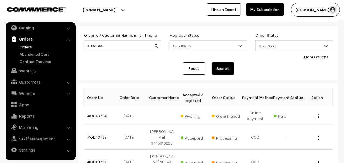
click at [221, 69] on button "Search" at bounding box center [223, 68] width 22 height 12
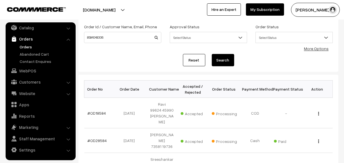
scroll to position [51, 0]
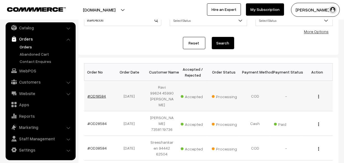
click at [92, 94] on link "#OD18584" at bounding box center [97, 96] width 18 height 5
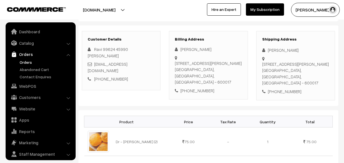
scroll to position [15, 0]
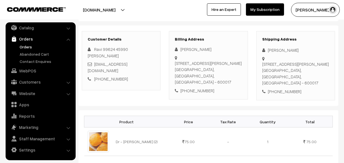
click at [28, 47] on link "Orders" at bounding box center [45, 47] width 55 height 6
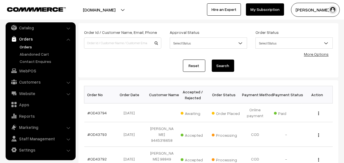
scroll to position [25, 0]
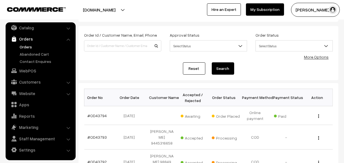
click at [31, 48] on link "Orders" at bounding box center [45, 47] width 55 height 6
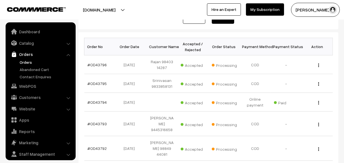
scroll to position [15, 0]
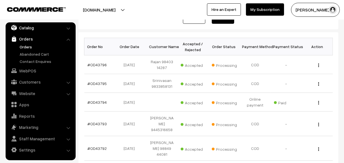
click at [30, 31] on link "Catalog" at bounding box center [40, 28] width 67 height 10
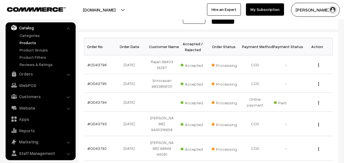
click at [27, 42] on link "Products" at bounding box center [45, 43] width 55 height 6
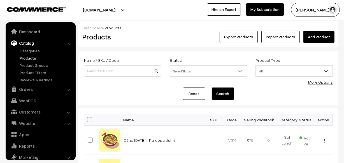
click at [320, 81] on link "More Options" at bounding box center [320, 82] width 25 height 5
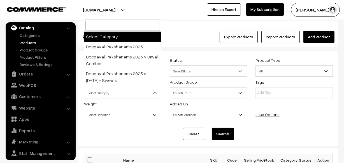
click at [91, 97] on span "Select Category" at bounding box center [122, 93] width 77 height 10
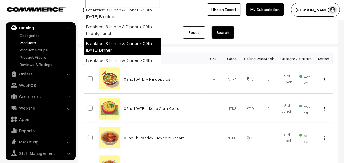
scroll to position [127, 0]
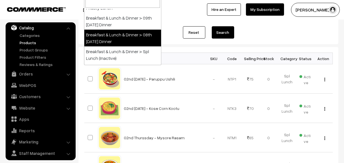
select select "68"
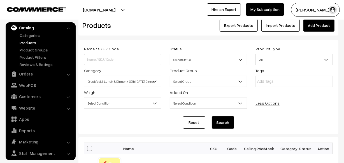
click at [230, 123] on button "Search" at bounding box center [223, 122] width 22 height 12
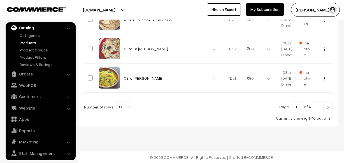
scroll to position [378, 0]
click at [125, 111] on span "10" at bounding box center [124, 107] width 16 height 11
select select "100"
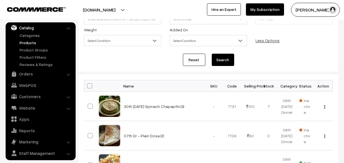
scroll to position [51, 0]
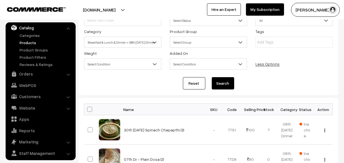
click at [92, 110] on span at bounding box center [89, 109] width 5 height 5
click at [88, 110] on input "checkbox" at bounding box center [86, 109] width 4 height 4
checkbox input "true"
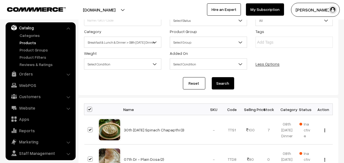
checkbox input "true"
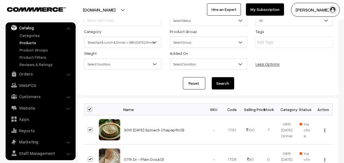
checkbox input "true"
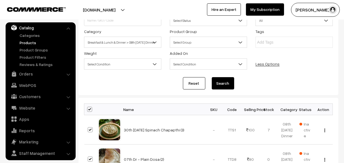
checkbox input "true"
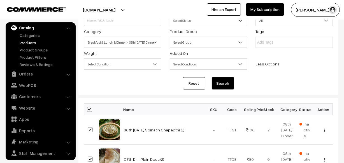
checkbox input "true"
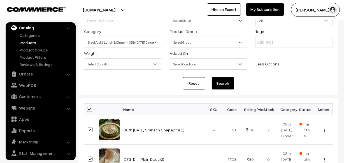
checkbox input "true"
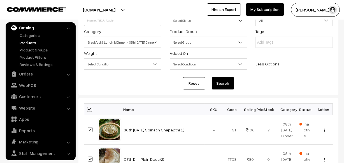
checkbox input "true"
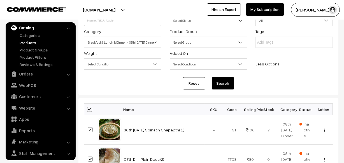
checkbox input "true"
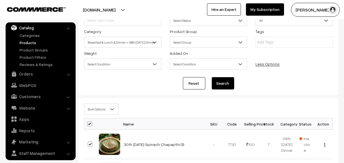
click at [96, 106] on span "Bulk Options" at bounding box center [101, 109] width 34 height 10
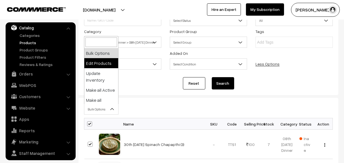
select select "editProduct"
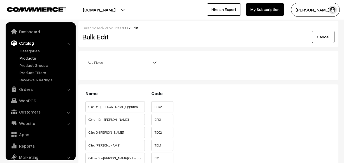
scroll to position [15, 0]
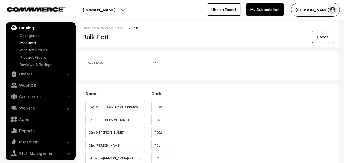
click at [123, 62] on span "Add Fields" at bounding box center [122, 63] width 77 height 10
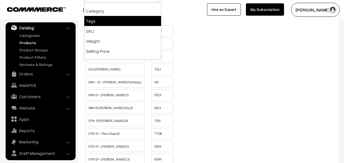
scroll to position [51, 0]
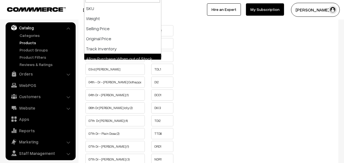
select select "allow-purchase"
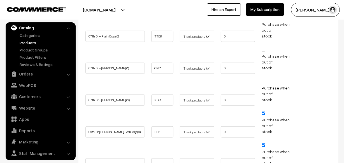
scroll to position [407, 0]
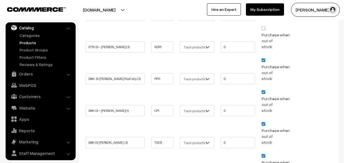
click at [263, 60] on span "Purchase when out of stock" at bounding box center [278, 70] width 34 height 24
click at [264, 90] on input "Purchase when out of stock" at bounding box center [263, 92] width 4 height 4
checkbox input "false"
click at [263, 59] on input "Purchase when out of stock" at bounding box center [263, 60] width 4 height 4
checkbox input "false"
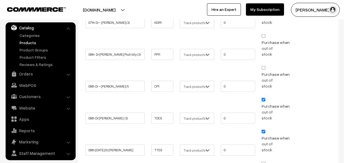
scroll to position [458, 0]
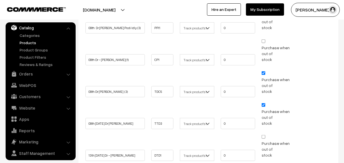
click at [263, 71] on input "Purchase when out of stock" at bounding box center [263, 73] width 4 height 4
checkbox input "false"
click at [264, 103] on input "Purchase when out of stock" at bounding box center [263, 105] width 4 height 4
checkbox input "false"
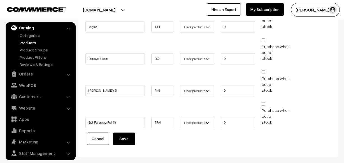
scroll to position [1065, 0]
drag, startPoint x: 118, startPoint y: 120, endPoint x: 116, endPoint y: 122, distance: 3.3
click at [117, 121] on input "Spl Paruppu Poli (1)" at bounding box center [114, 122] width 59 height 11
click at [113, 133] on button "Save" at bounding box center [124, 139] width 22 height 12
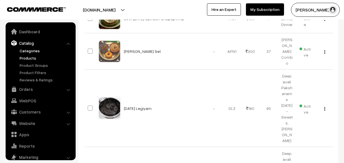
click at [27, 50] on link "Categories" at bounding box center [45, 51] width 55 height 6
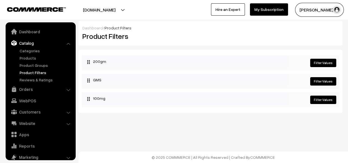
scroll to position [15, 0]
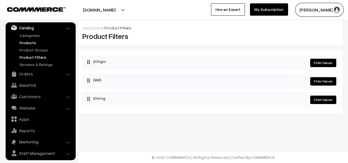
click at [25, 42] on link "Products" at bounding box center [45, 43] width 55 height 6
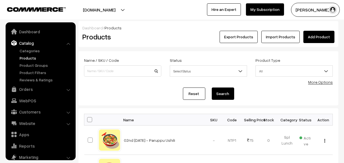
scroll to position [15, 0]
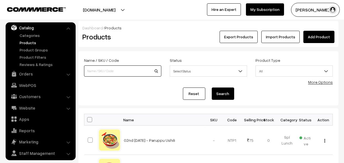
click at [119, 72] on input at bounding box center [122, 70] width 77 height 11
type input "puthina"
click at [212, 88] on button "Search" at bounding box center [223, 94] width 22 height 12
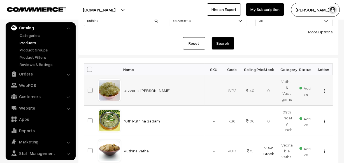
scroll to position [51, 0]
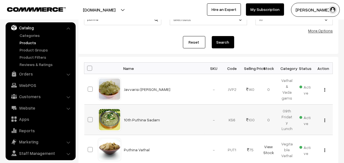
click at [324, 119] on div "View Edit Delete" at bounding box center [322, 120] width 11 height 6
click at [325, 120] on img "button" at bounding box center [324, 121] width 1 height 4
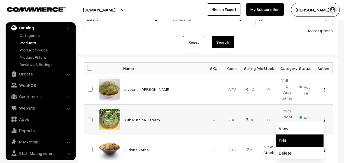
click at [296, 135] on link "Edit" at bounding box center [300, 141] width 48 height 12
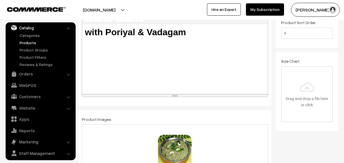
scroll to position [153, 0]
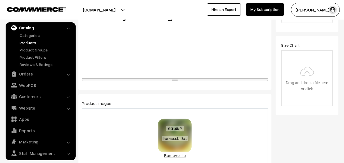
click at [168, 158] on link "Remove file" at bounding box center [175, 156] width 34 height 6
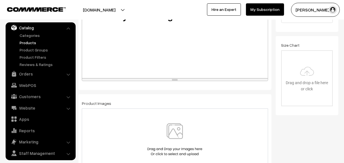
click at [171, 147] on img at bounding box center [175, 139] width 58 height 33
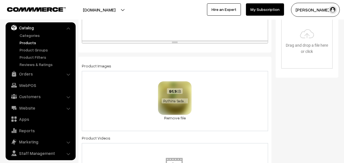
scroll to position [203, 0]
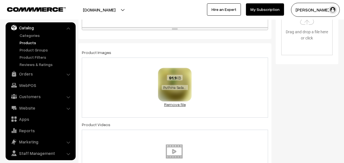
click at [172, 105] on link "Remove file" at bounding box center [175, 105] width 34 height 6
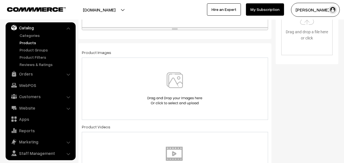
click at [174, 93] on img at bounding box center [175, 88] width 58 height 33
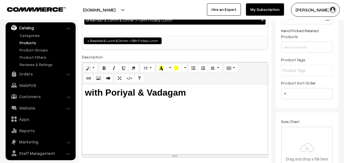
scroll to position [0, 0]
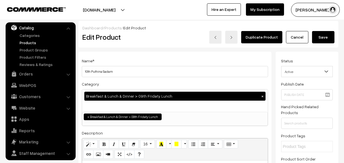
click at [318, 39] on button "Save" at bounding box center [323, 37] width 22 height 12
